Goal: Task Accomplishment & Management: Manage account settings

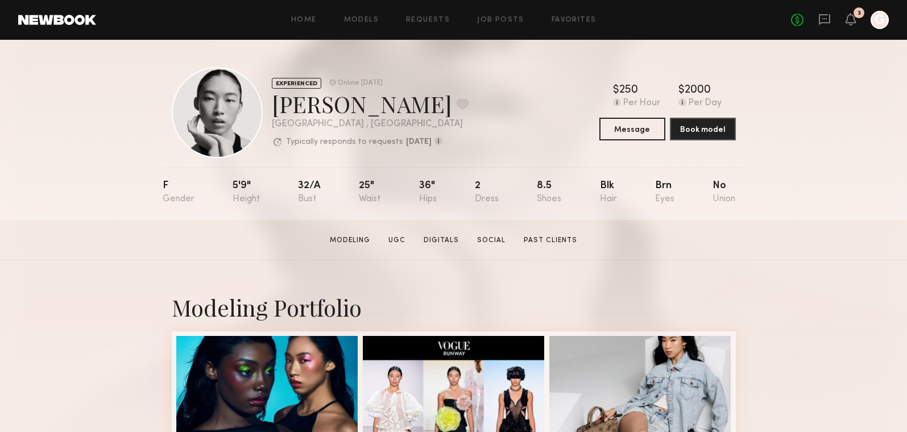
click at [876, 21] on div at bounding box center [880, 20] width 18 height 18
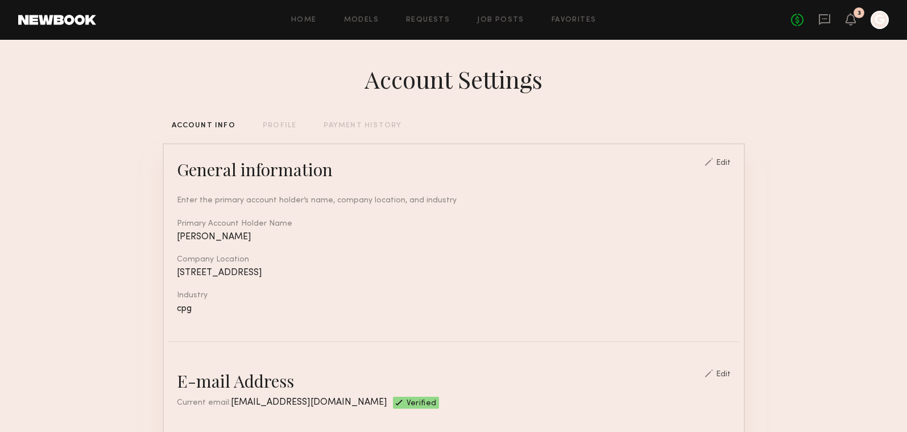
click at [346, 123] on div "PAYMENT HISTORY" at bounding box center [363, 125] width 78 height 7
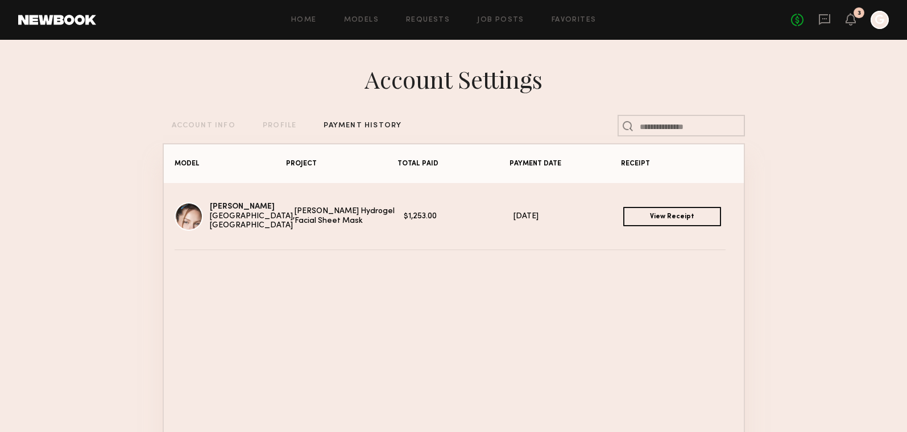
click at [630, 211] on link "View Receipt" at bounding box center [672, 216] width 98 height 19
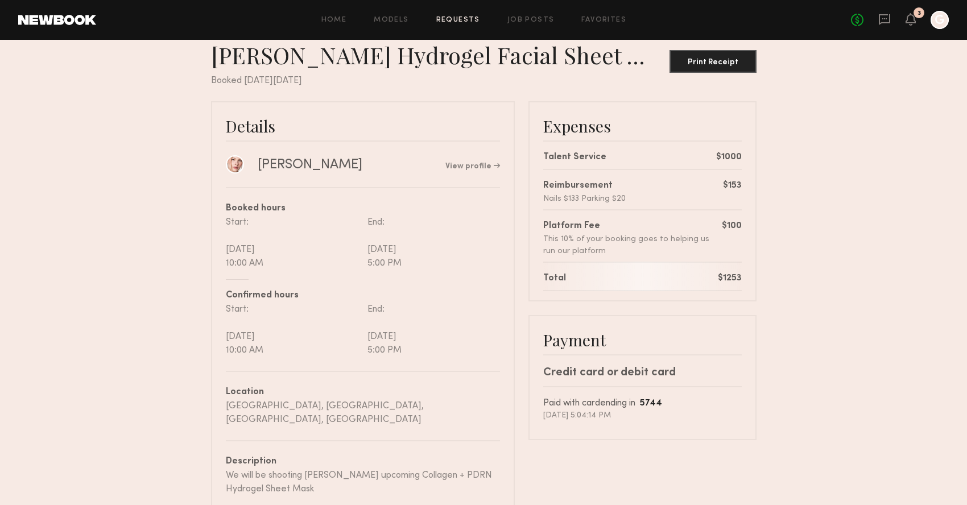
scroll to position [30, 0]
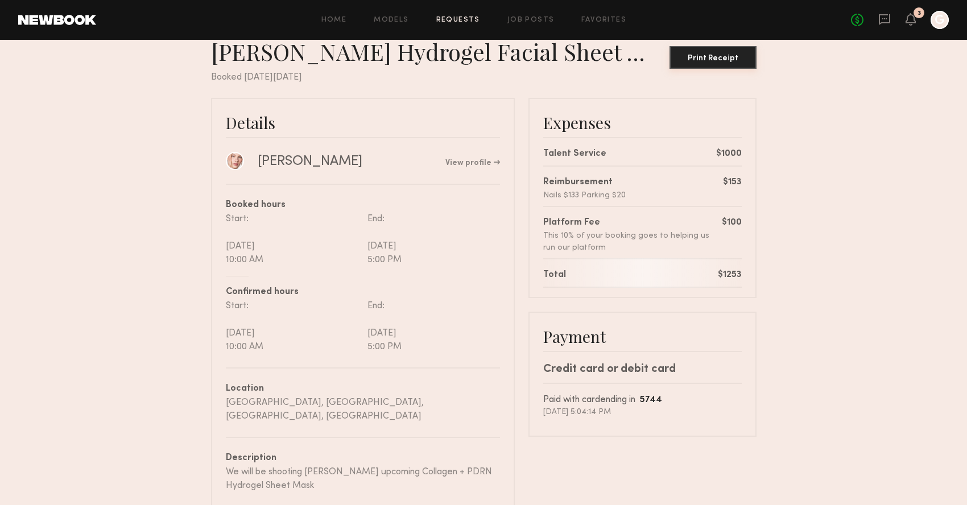
click at [703, 48] on button "Print Receipt" at bounding box center [713, 57] width 87 height 23
